Goal: Complete application form: Complete application form

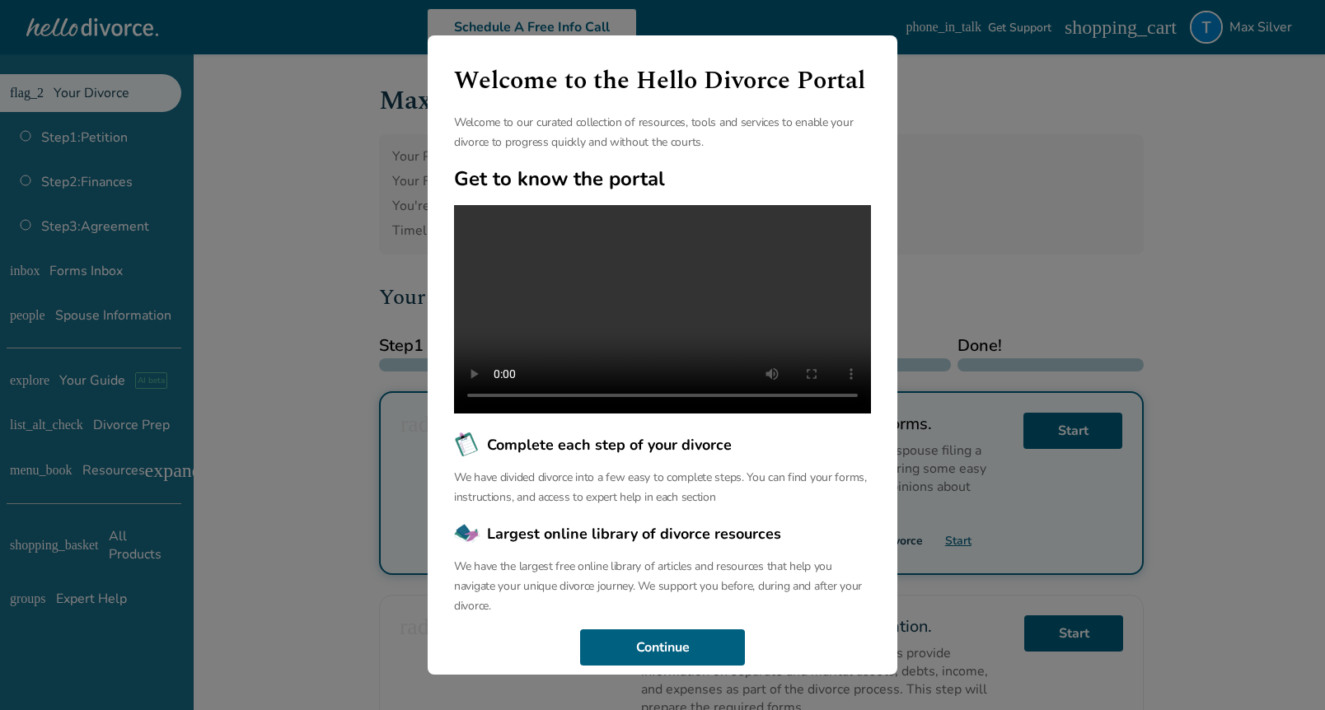
scroll to position [44, 0]
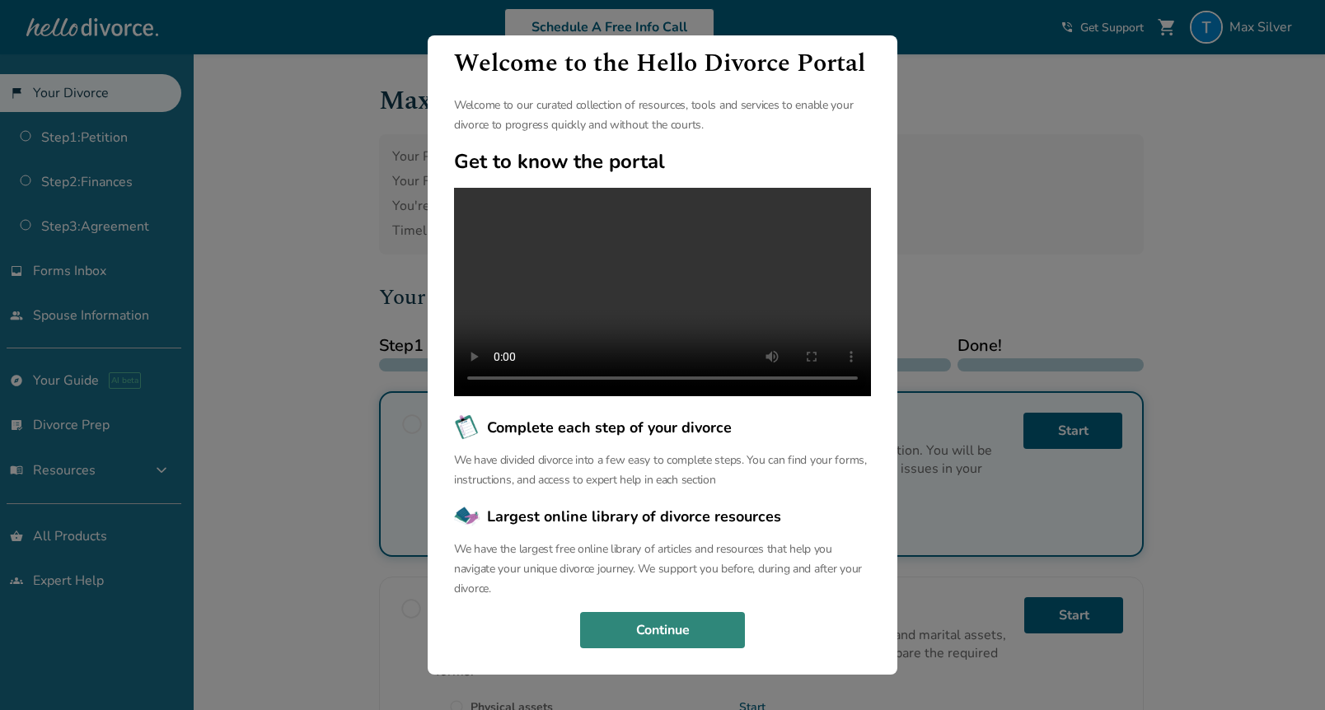
click at [664, 619] on button "Continue" at bounding box center [662, 630] width 165 height 36
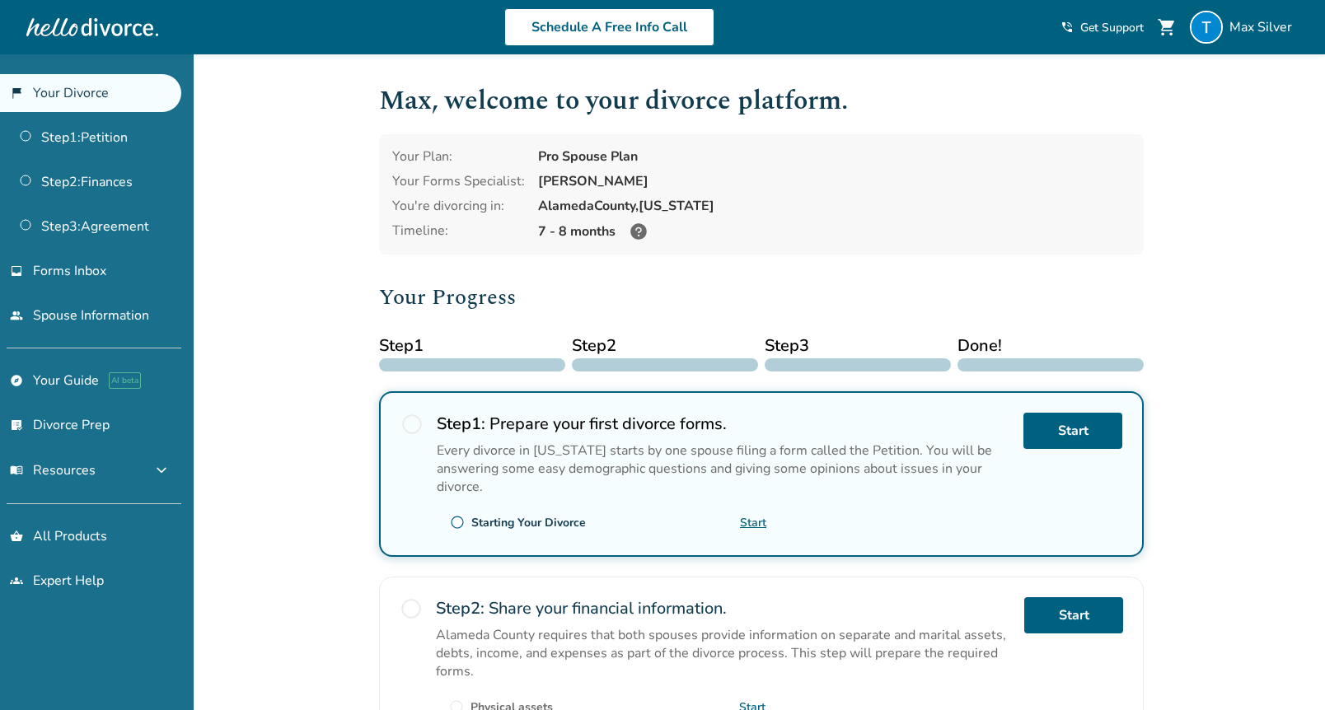
click at [415, 425] on span "radio_button_unchecked" at bounding box center [411, 424] width 23 height 23
click at [1080, 433] on link "Start" at bounding box center [1072, 431] width 99 height 36
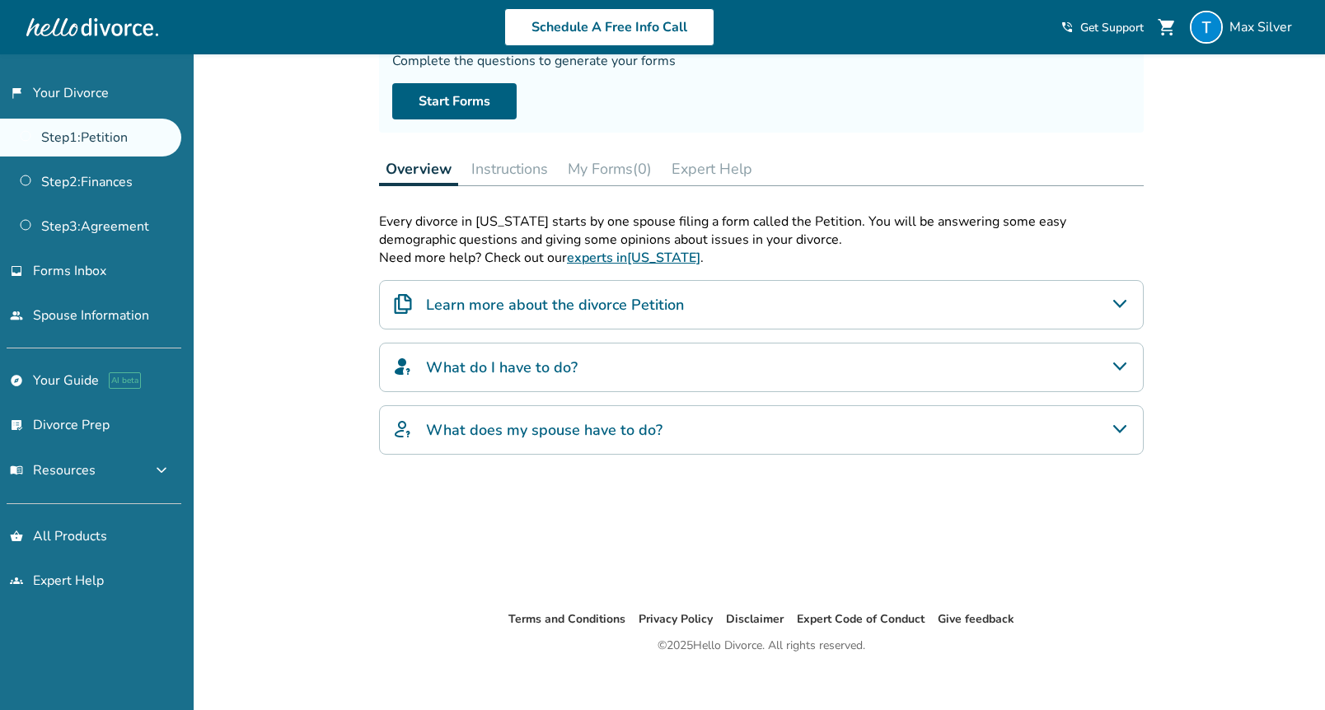
scroll to position [170, 0]
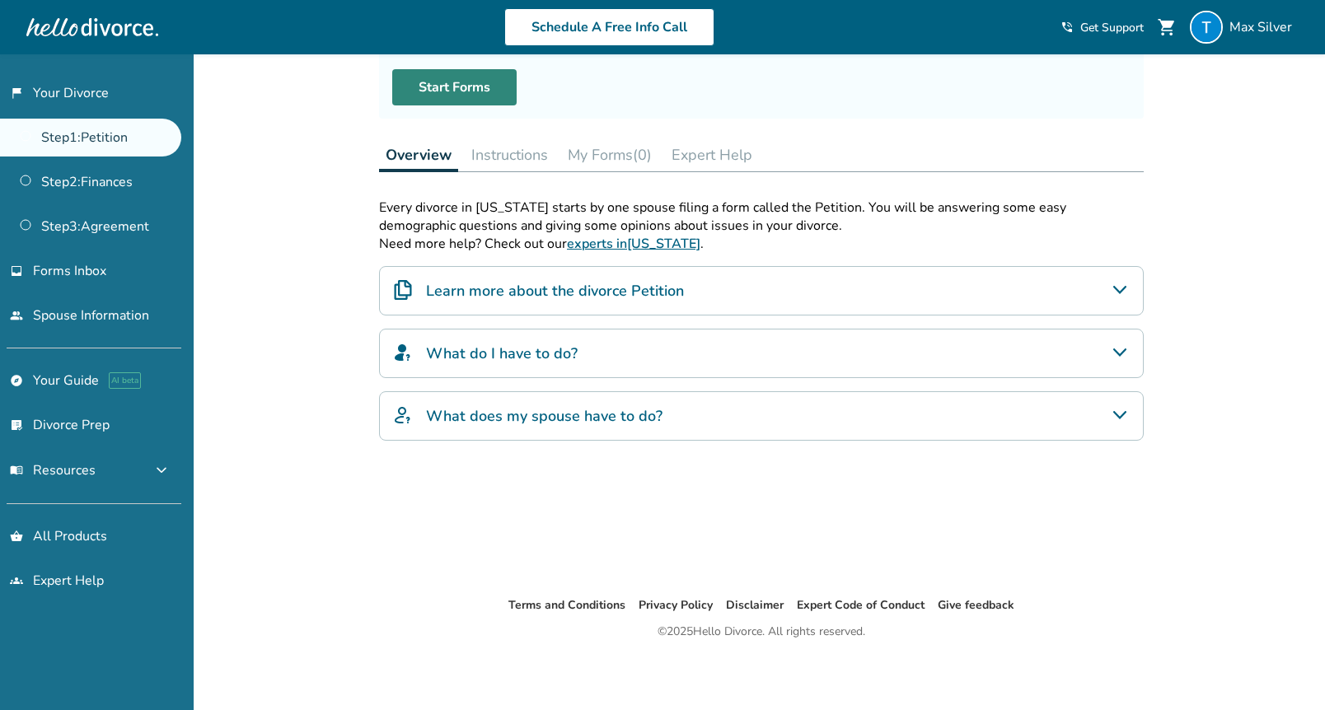
click at [492, 93] on link "Start Forms" at bounding box center [454, 87] width 124 height 36
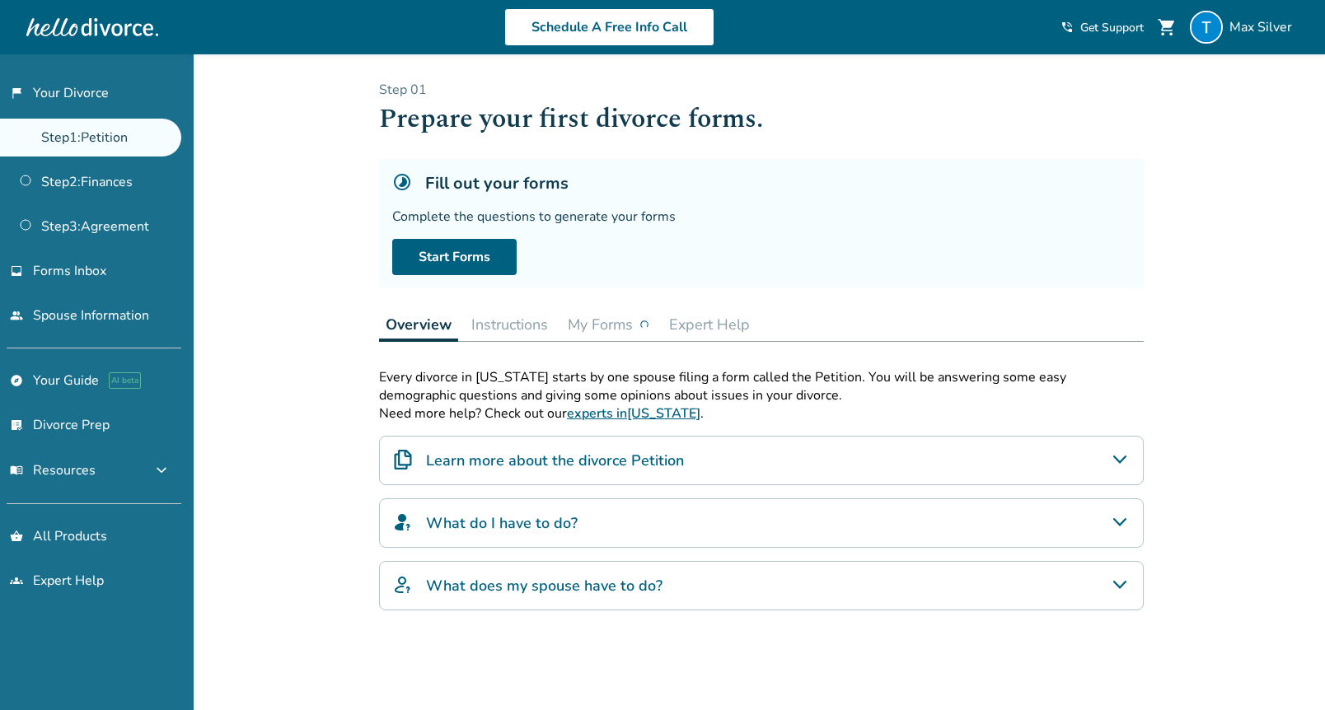
scroll to position [170, 0]
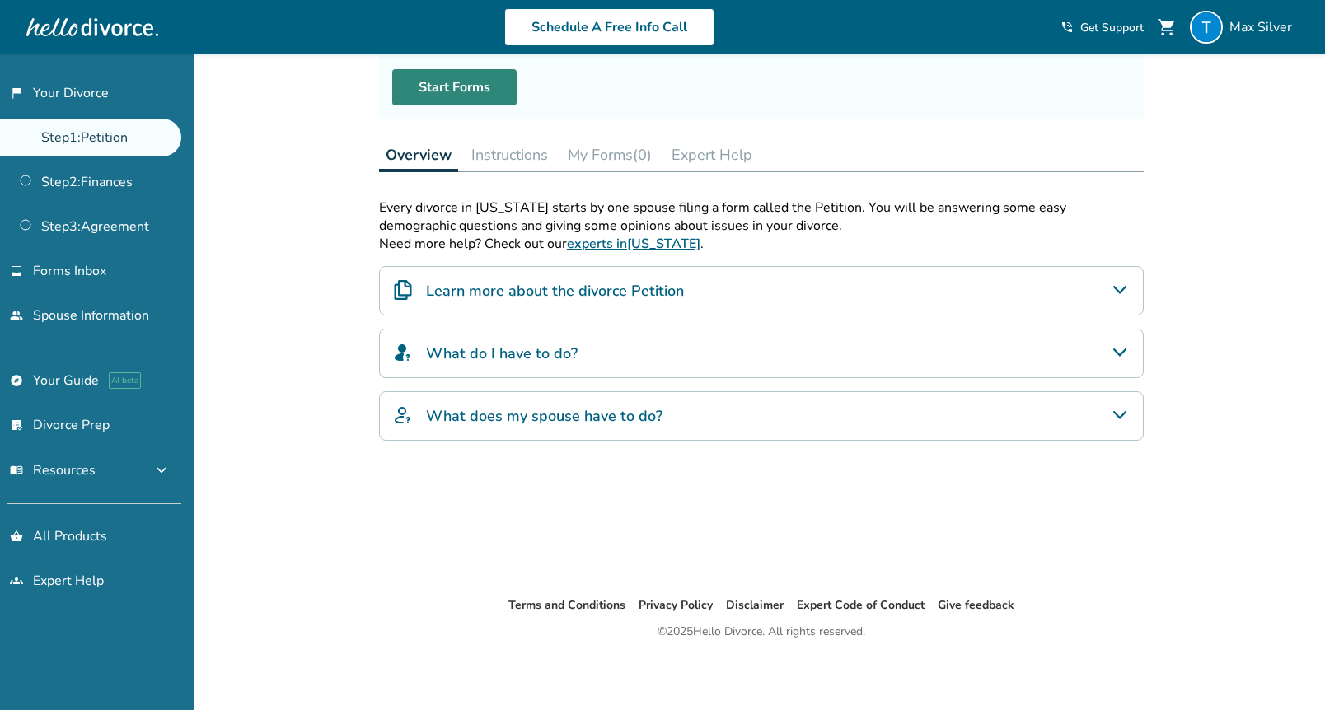
click at [461, 95] on link "Start Forms" at bounding box center [454, 87] width 124 height 36
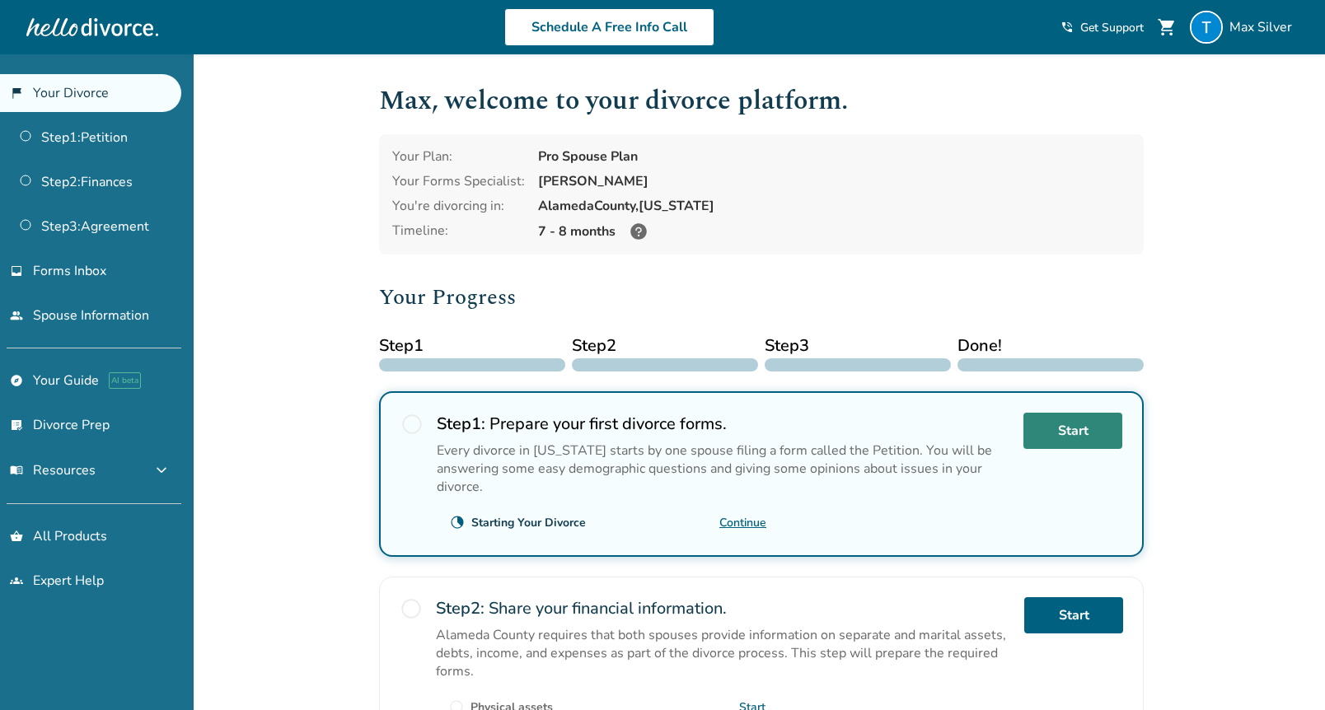
click at [1033, 433] on link "Start" at bounding box center [1072, 431] width 99 height 36
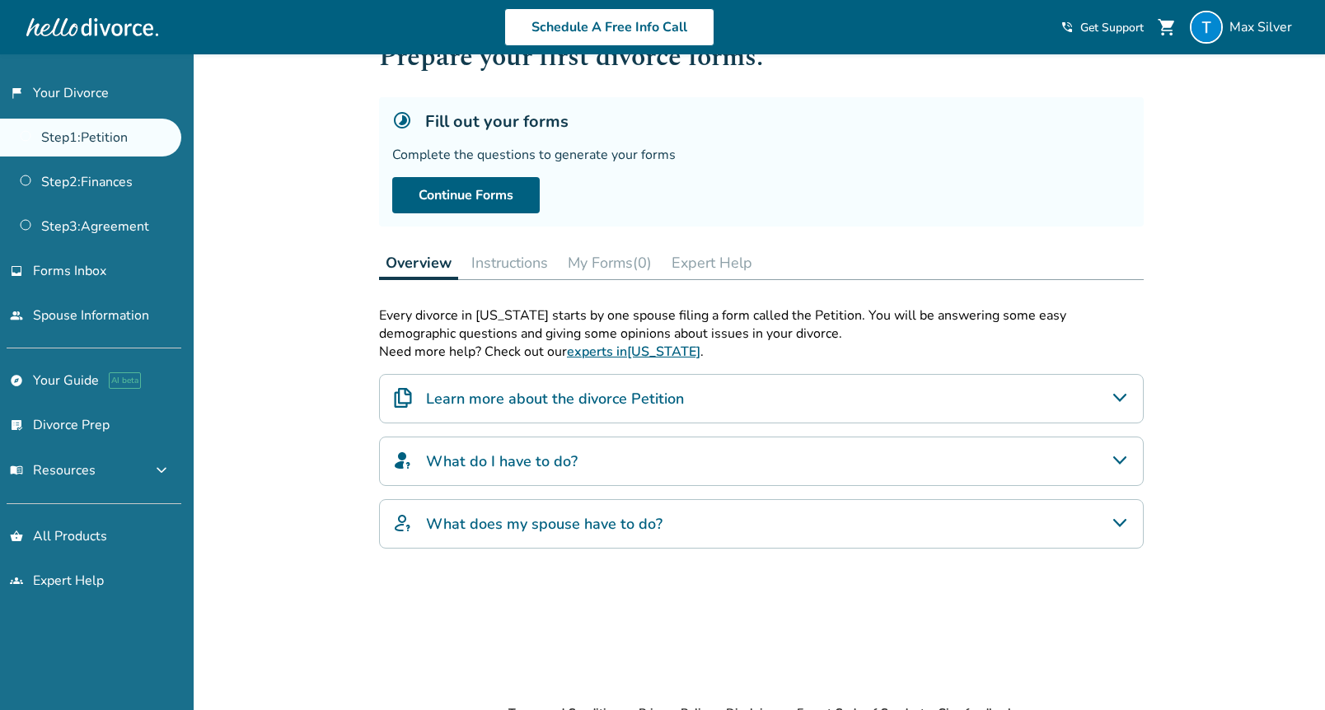
scroll to position [60, 0]
click at [501, 199] on link "Continue Forms" at bounding box center [465, 197] width 147 height 36
